Goal: Navigation & Orientation: Find specific page/section

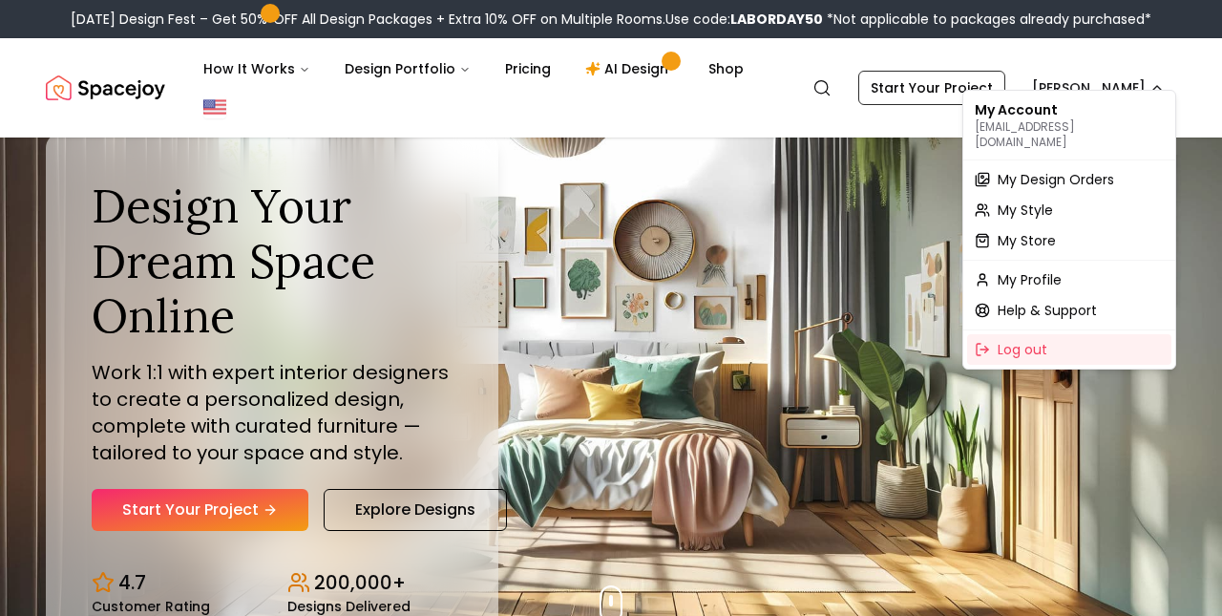
click at [1053, 270] on span "My Profile" at bounding box center [1030, 279] width 64 height 19
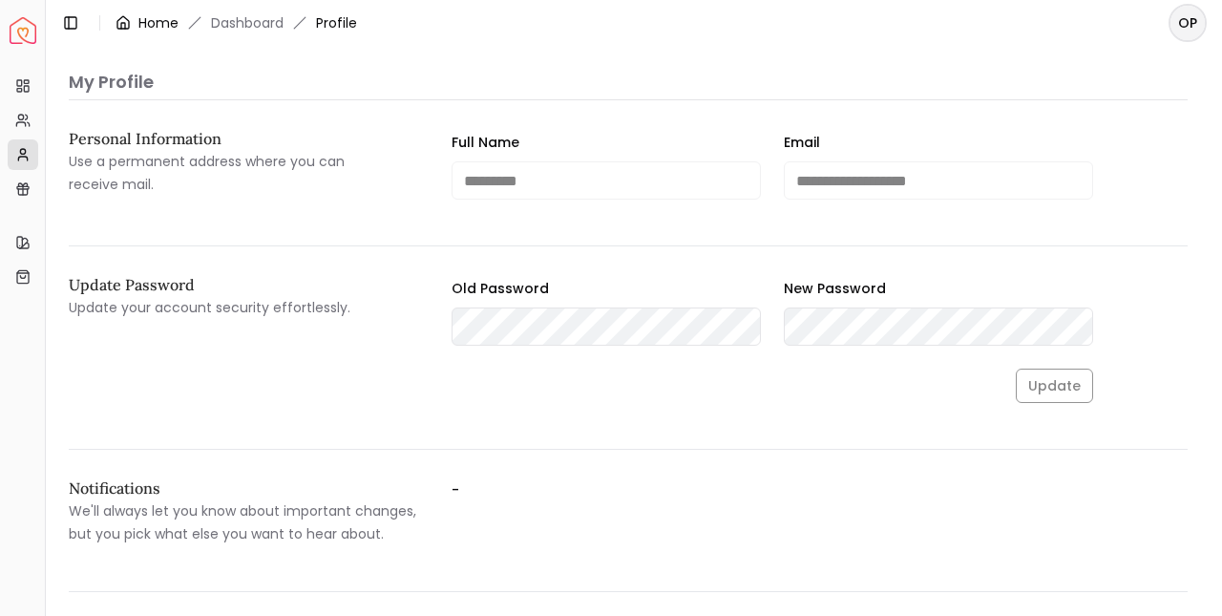
click at [159, 13] on link "Home" at bounding box center [158, 22] width 40 height 19
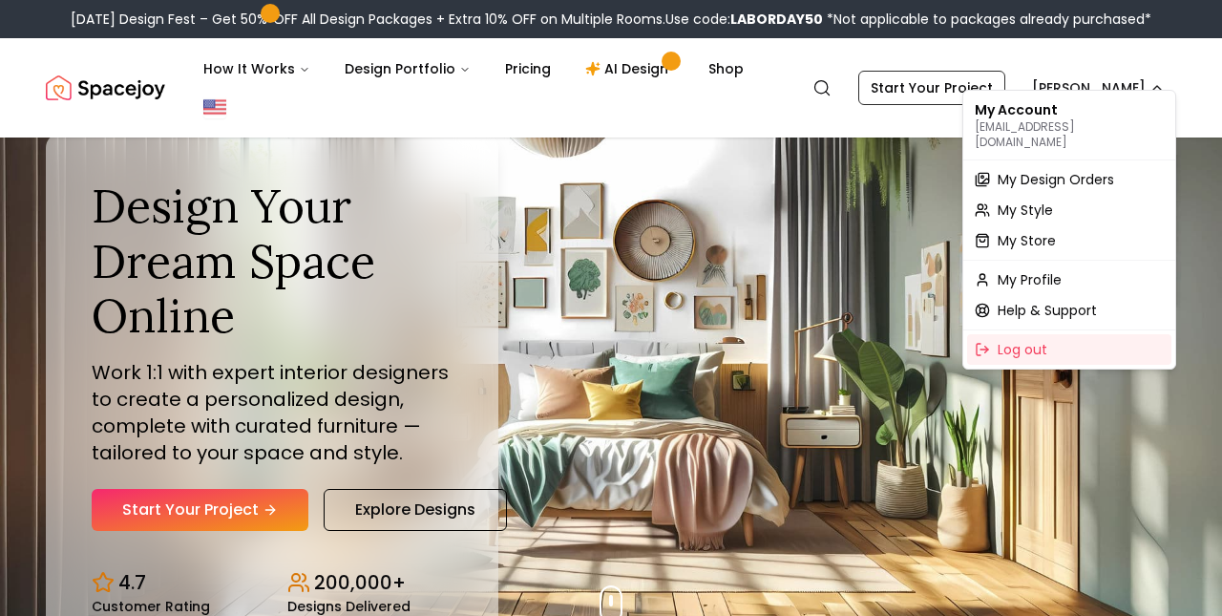
click at [1044, 279] on div "My Profile" at bounding box center [1069, 280] width 204 height 31
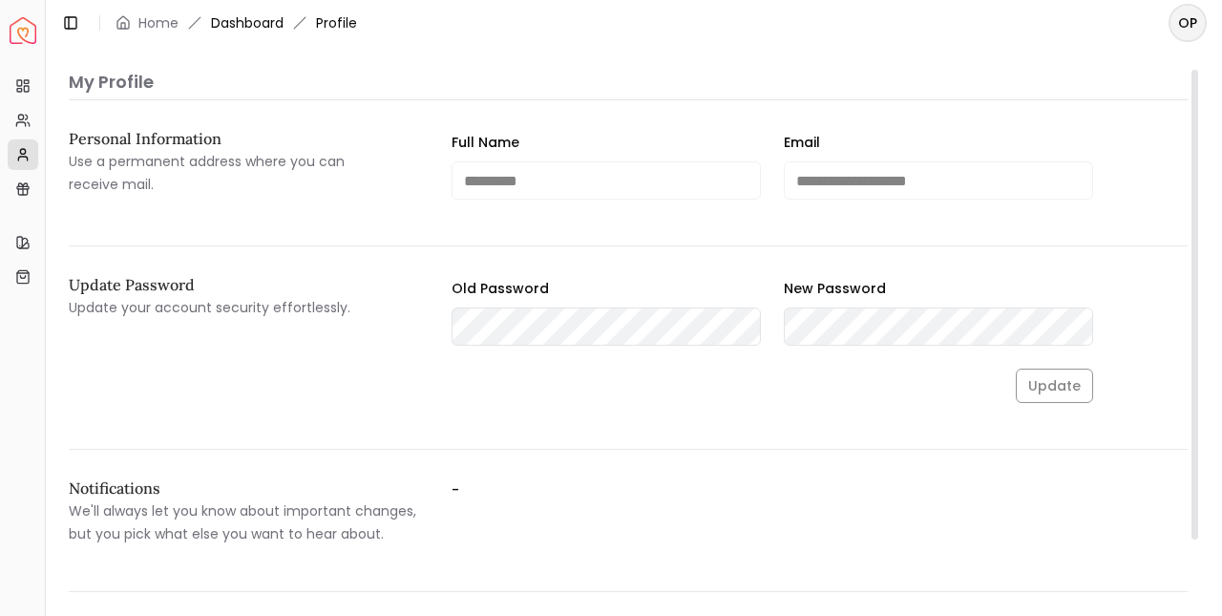
click at [261, 23] on link "Dashboard" at bounding box center [247, 22] width 73 height 19
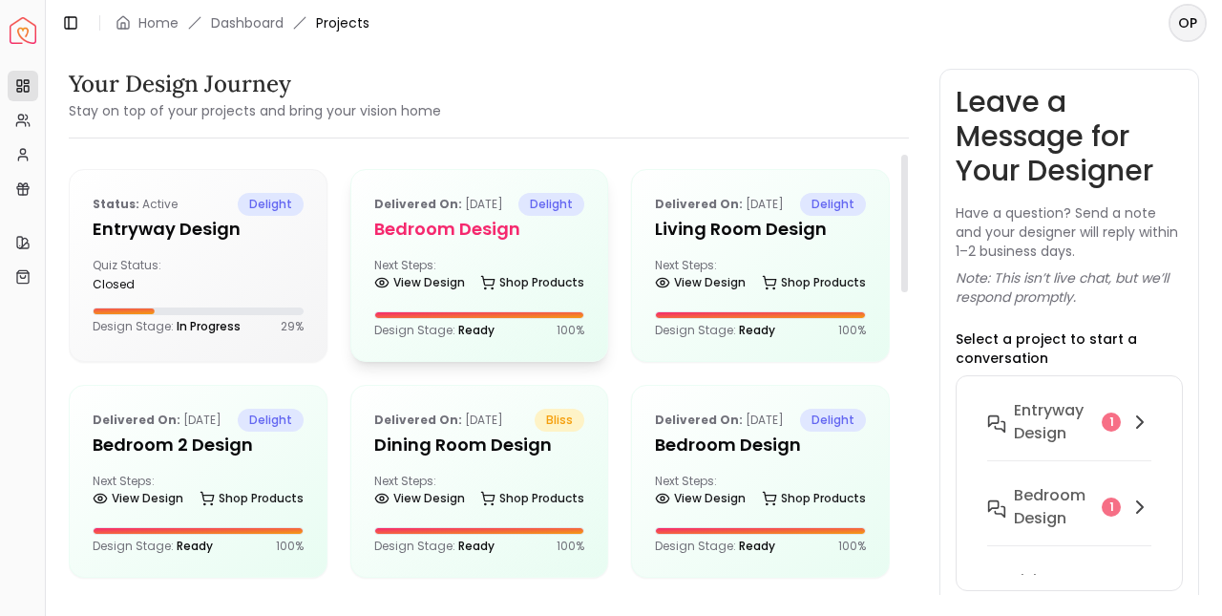
click at [501, 243] on h5 "Bedroom design" at bounding box center [479, 229] width 211 height 27
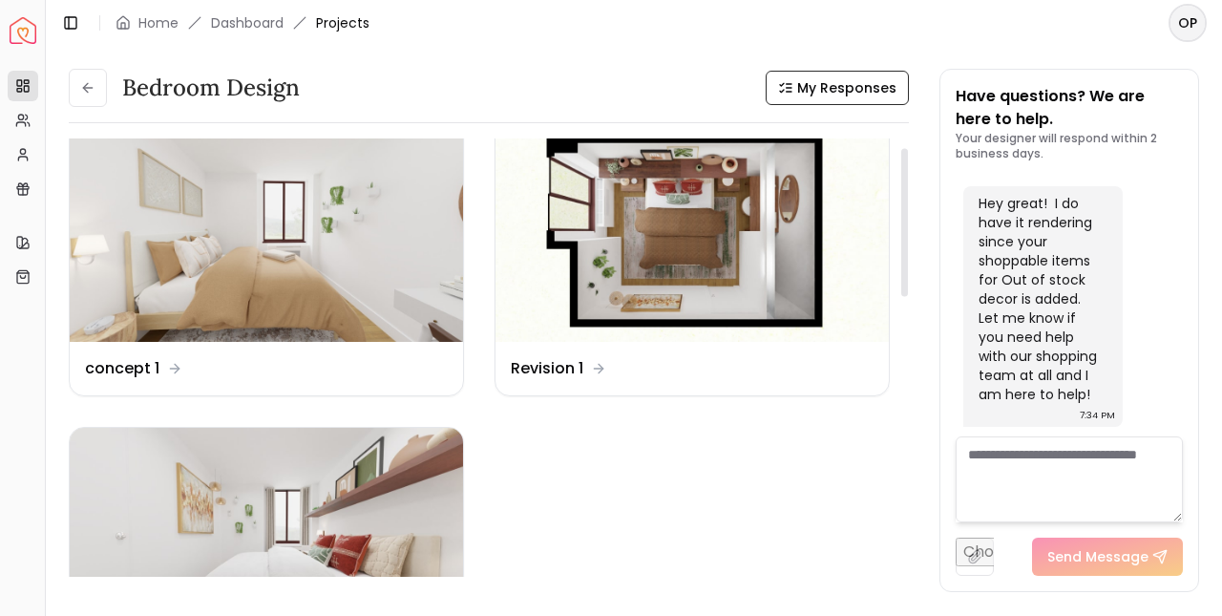
scroll to position [52, 0]
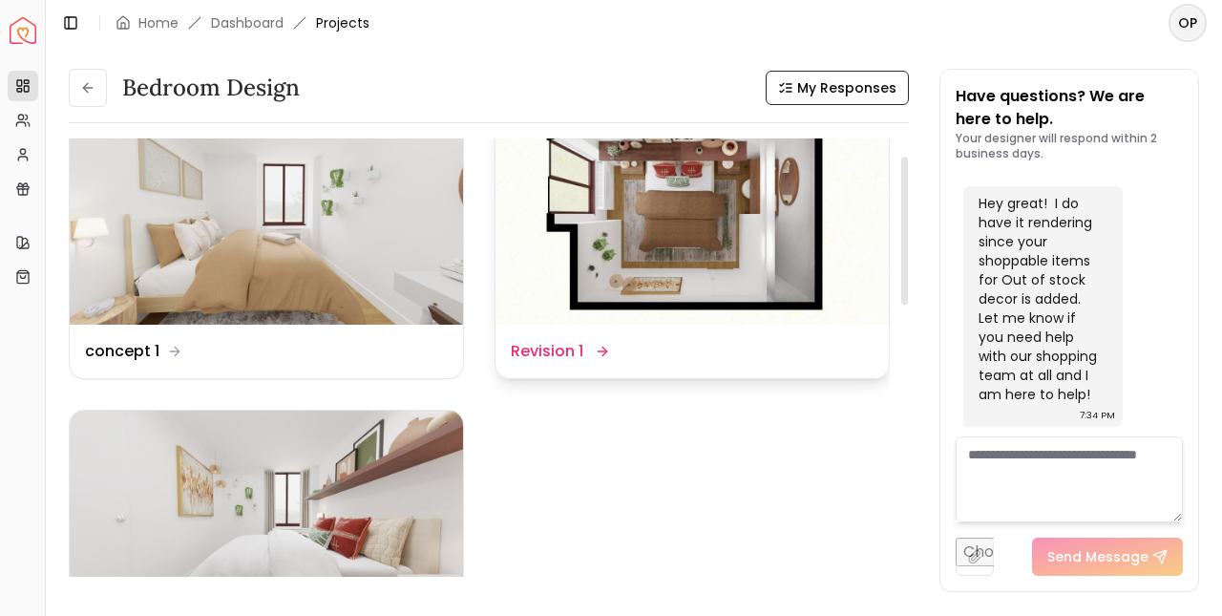
click at [687, 210] on img at bounding box center [692, 214] width 393 height 222
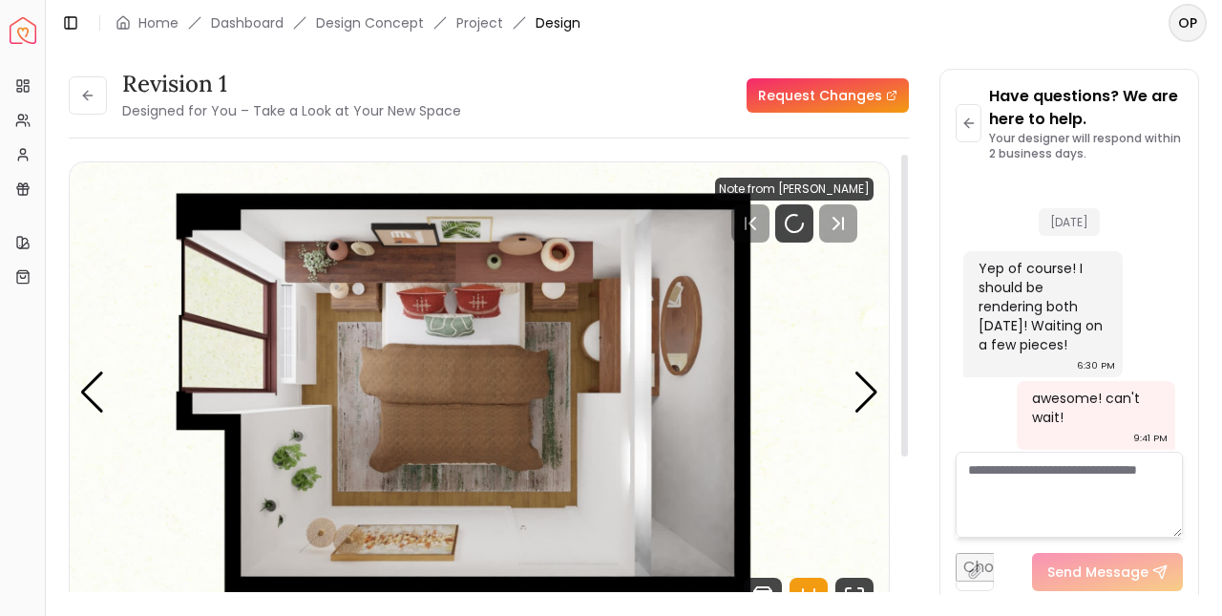
scroll to position [7787, 0]
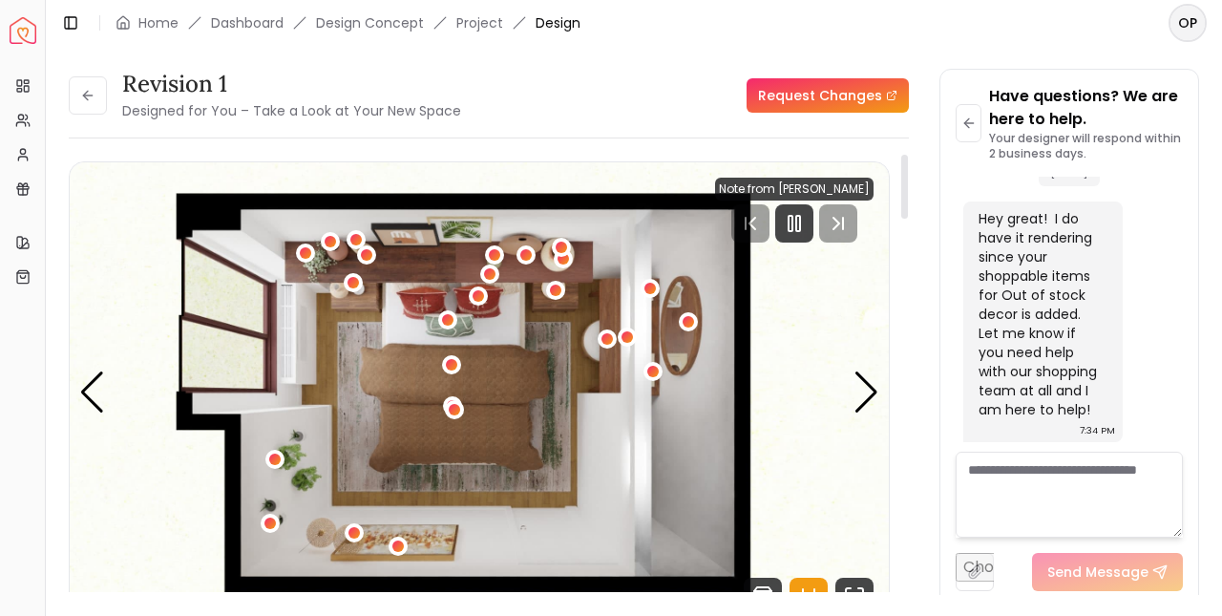
click at [870, 423] on img "1 / 5" at bounding box center [479, 392] width 819 height 461
click at [870, 403] on div "Next slide" at bounding box center [867, 392] width 26 height 42
